Goal: Find specific page/section

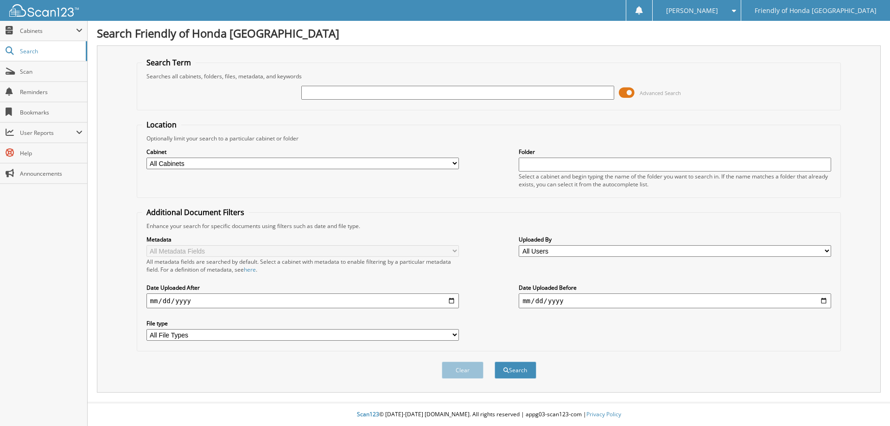
paste input "[US_VEHICLE_IDENTIFICATION_NUMBER]"
type input "[US_VEHICLE_IDENTIFICATION_NUMBER]"
click at [525, 371] on button "Search" at bounding box center [516, 370] width 42 height 17
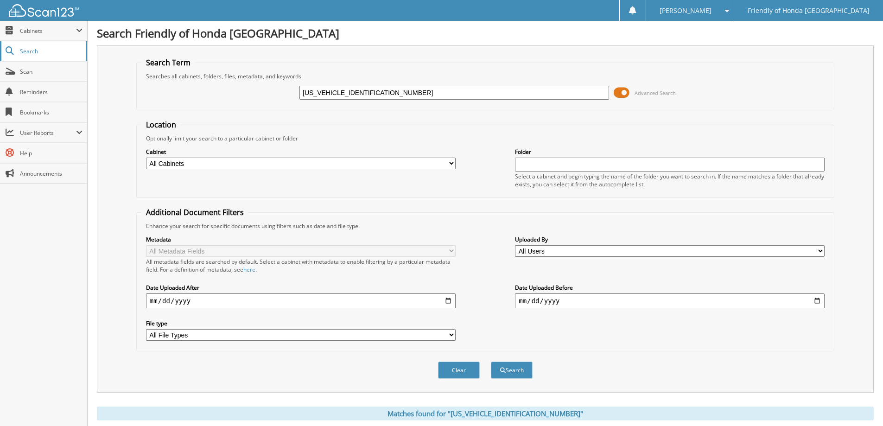
click at [32, 53] on span "Search" at bounding box center [50, 51] width 61 height 8
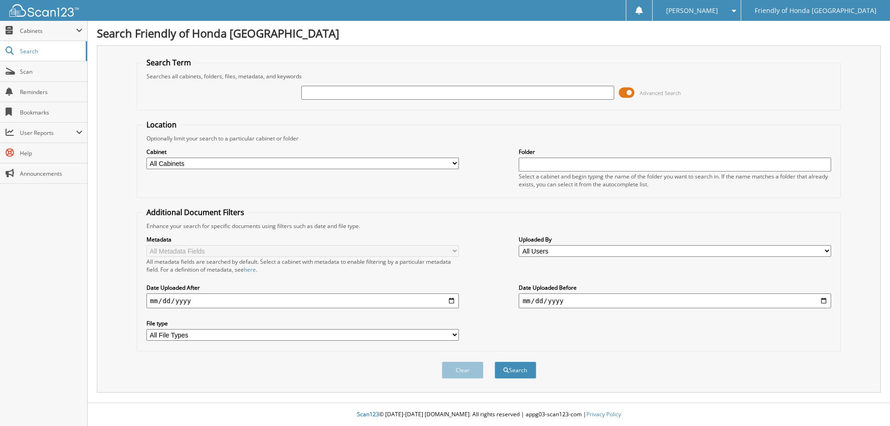
click at [630, 90] on span at bounding box center [627, 93] width 16 height 14
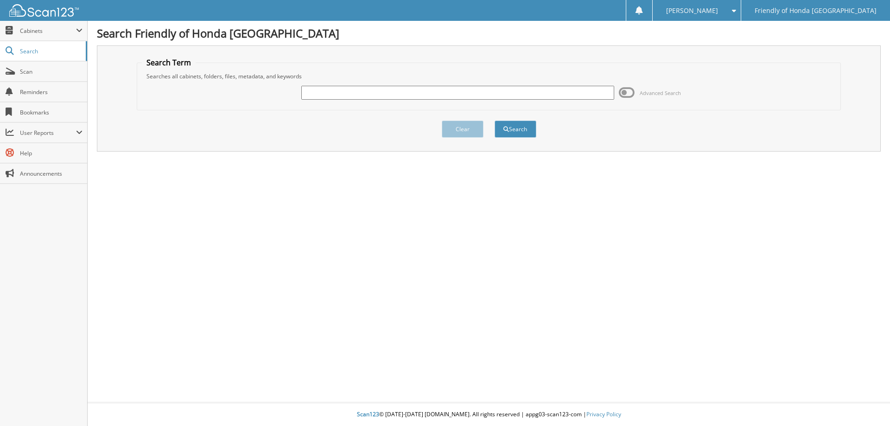
click at [626, 93] on span at bounding box center [627, 93] width 16 height 14
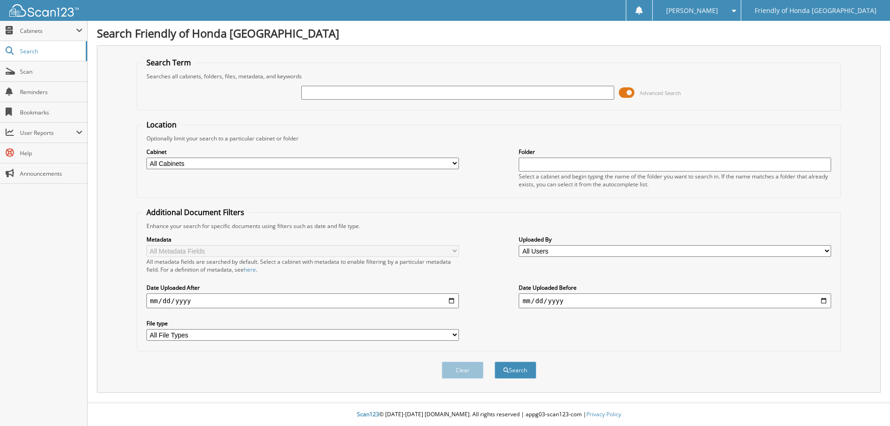
paste input "[US_VEHICLE_IDENTIFICATION_NUMBER]"
type input "[US_VEHICLE_IDENTIFICATION_NUMBER]"
click at [515, 369] on button "Search" at bounding box center [516, 370] width 42 height 17
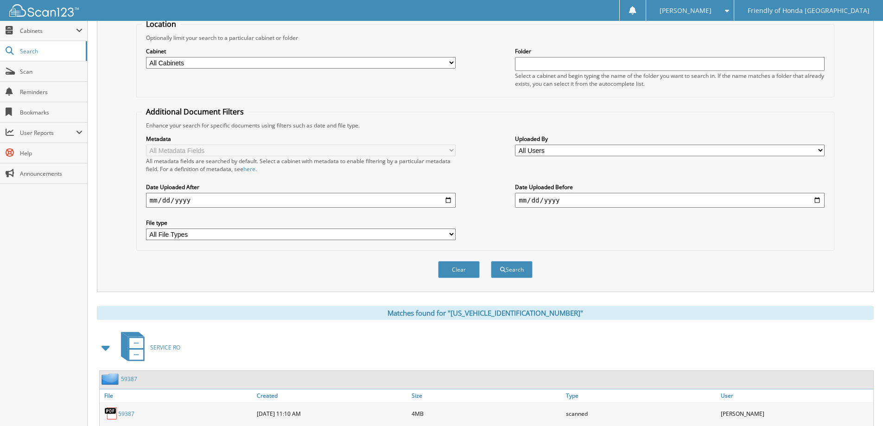
scroll to position [324, 0]
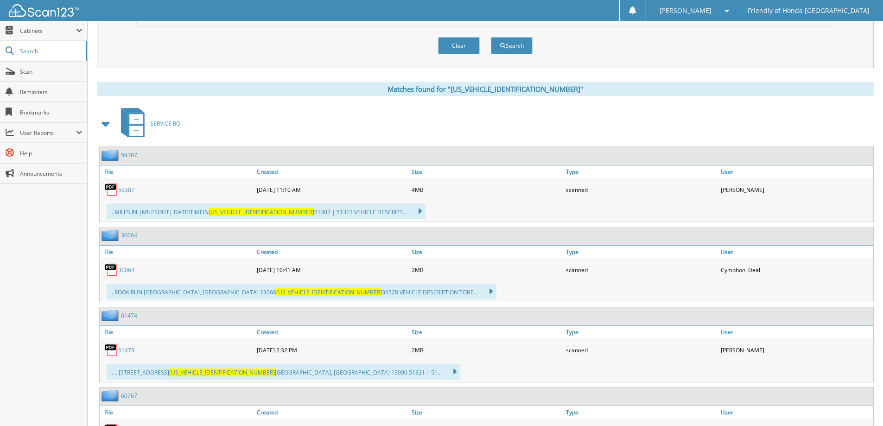
click at [128, 191] on link "59387" at bounding box center [126, 190] width 16 height 8
